Goal: Task Accomplishment & Management: Manage account settings

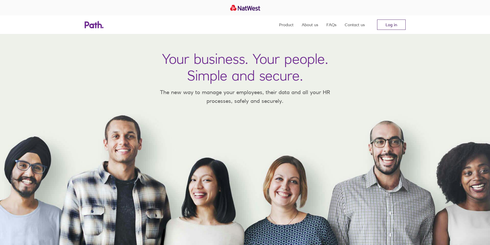
click at [389, 25] on link "Log in" at bounding box center [391, 25] width 29 height 10
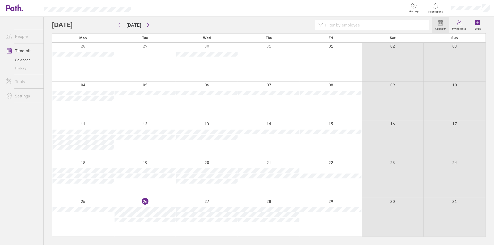
click at [47, 202] on div "Calendar My holidays Book [DATE] [DATE] Mon Tue Wed Thu Fri Sat Sun 28 29 30 31…" at bounding box center [269, 131] width 450 height 228
click at [165, 23] on div at bounding box center [242, 25] width 380 height 10
click at [156, 23] on div at bounding box center [242, 25] width 380 height 10
click at [147, 23] on icon "button" at bounding box center [148, 25] width 2 height 4
click at [131, 25] on button "[DATE]" at bounding box center [133, 25] width 23 height 8
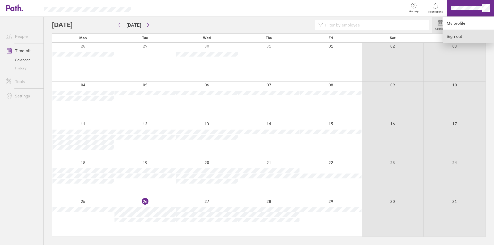
click at [453, 38] on link "Sign out" at bounding box center [468, 36] width 51 height 13
